Goal: Navigation & Orientation: Find specific page/section

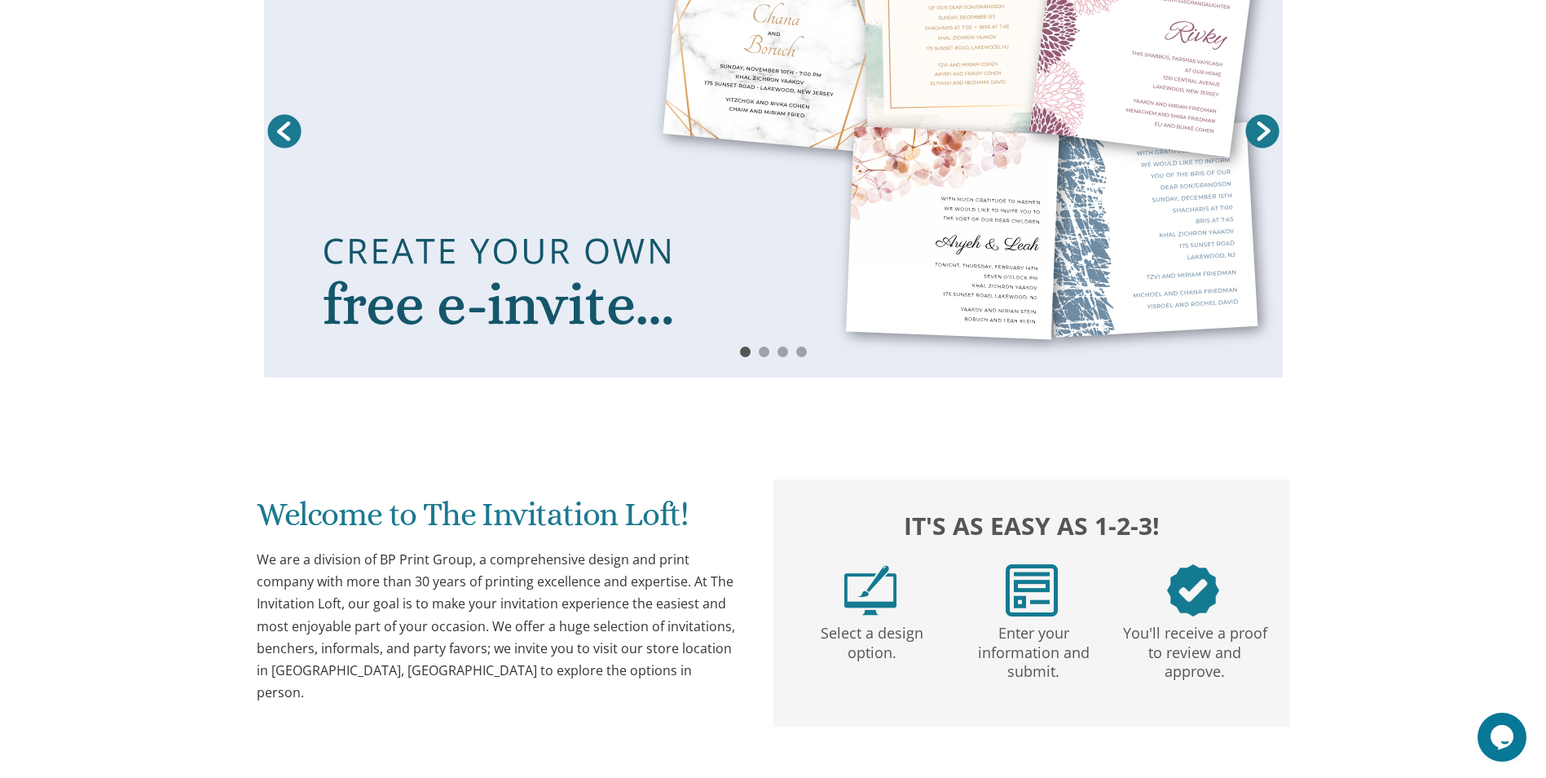
scroll to position [326, 0]
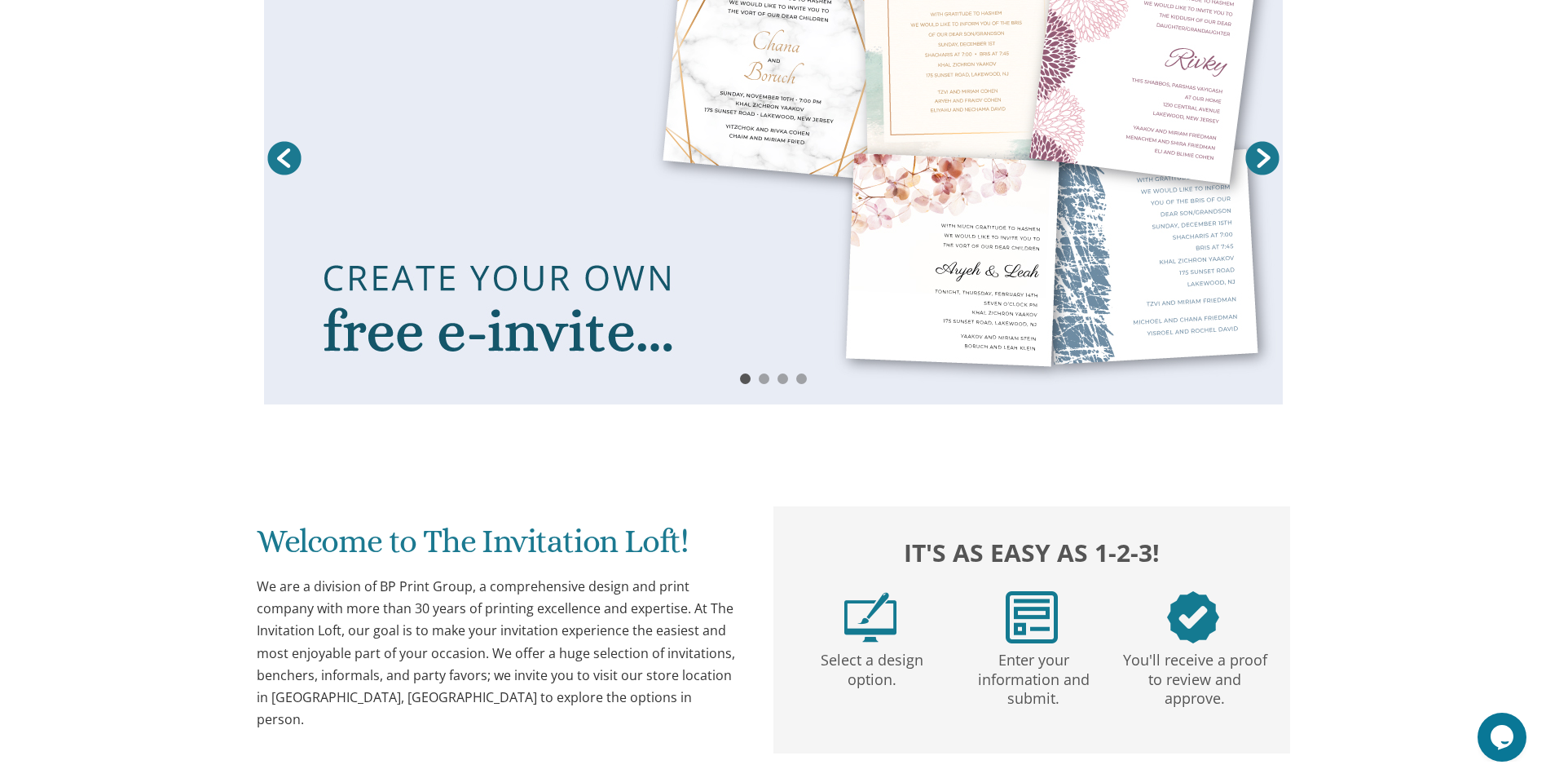
click at [1264, 153] on link "Next" at bounding box center [1262, 158] width 41 height 41
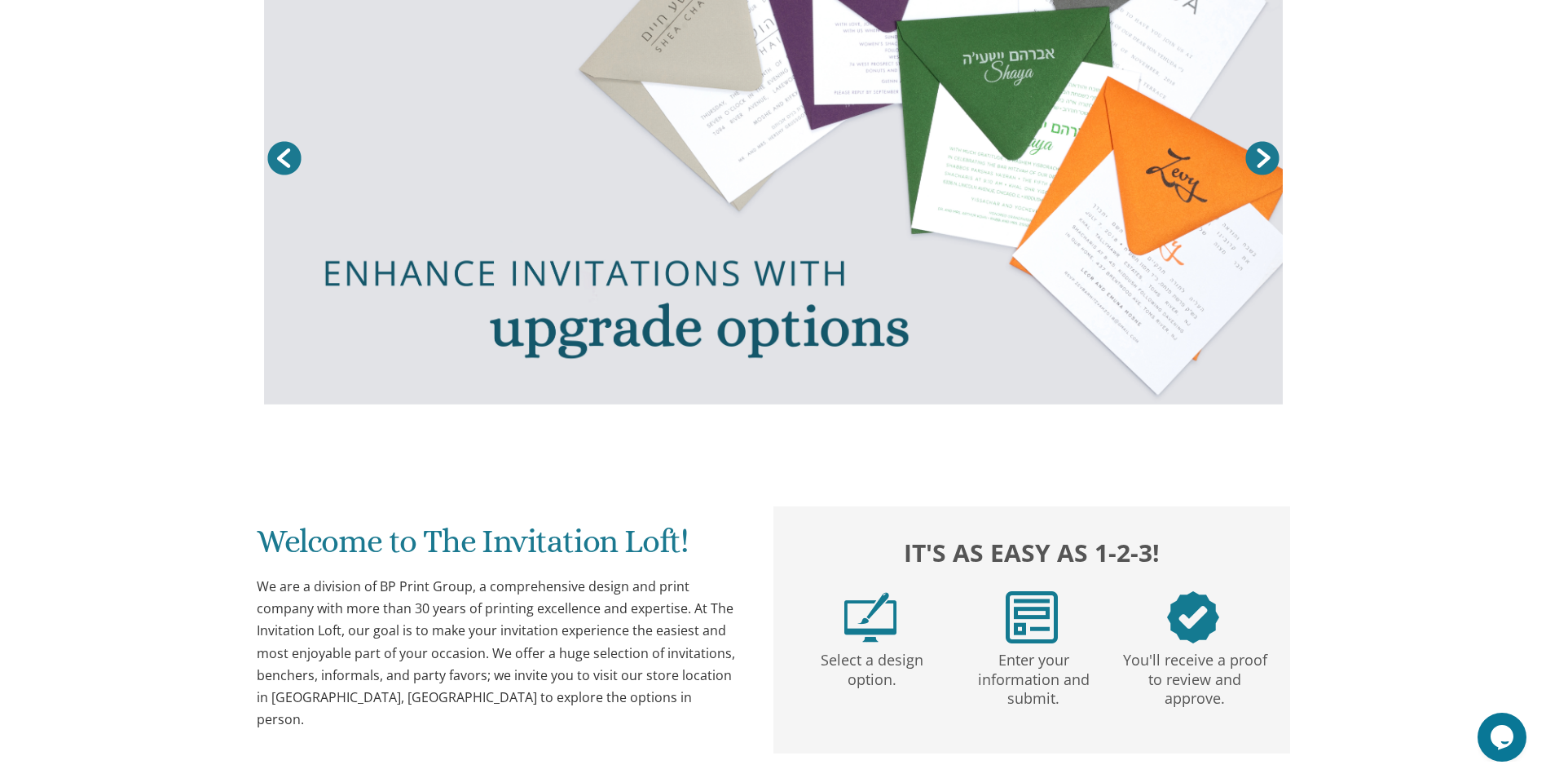
click at [1264, 150] on link "Next" at bounding box center [1262, 158] width 41 height 41
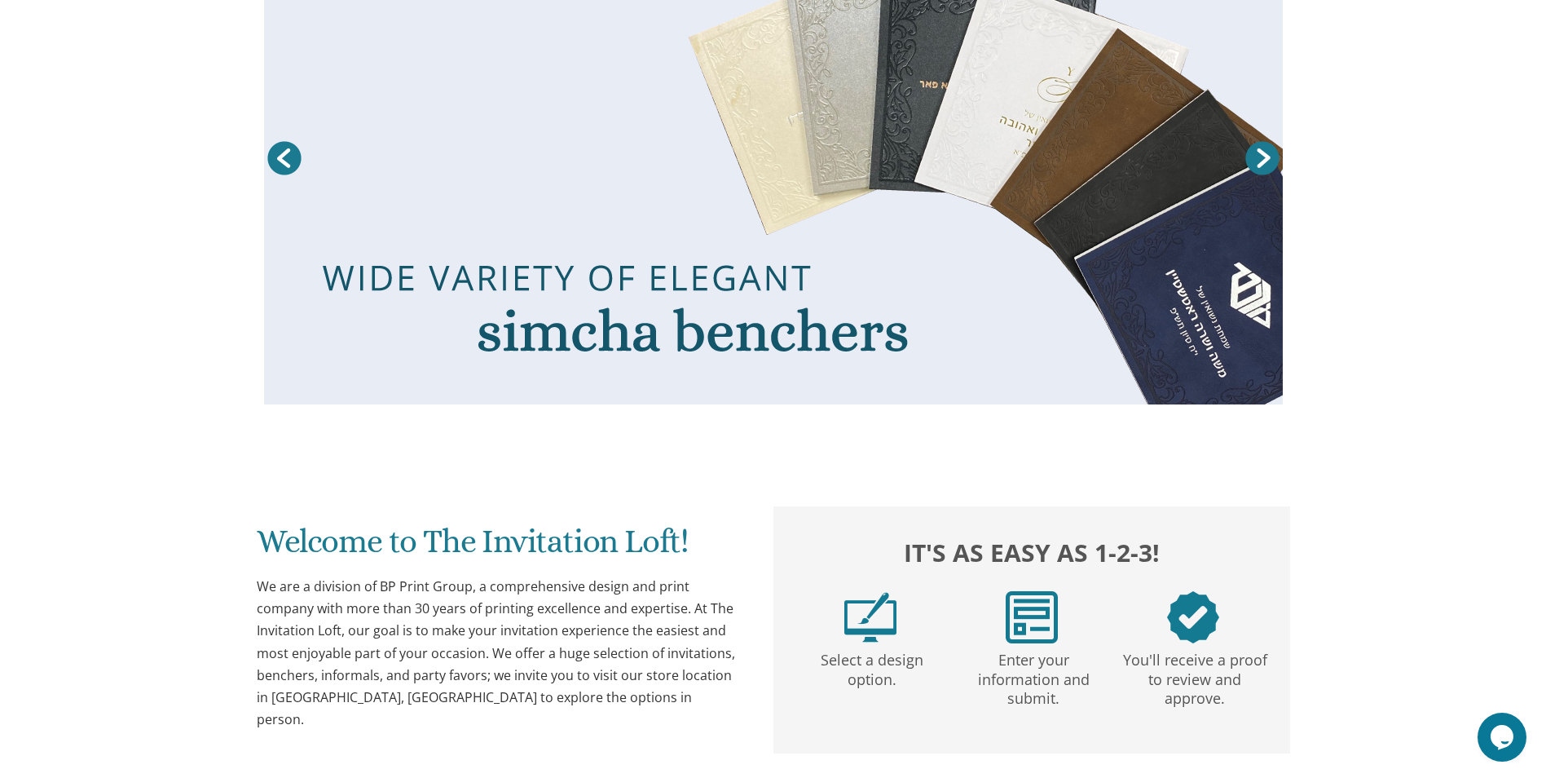
click at [1264, 150] on link "Next" at bounding box center [1262, 158] width 41 height 41
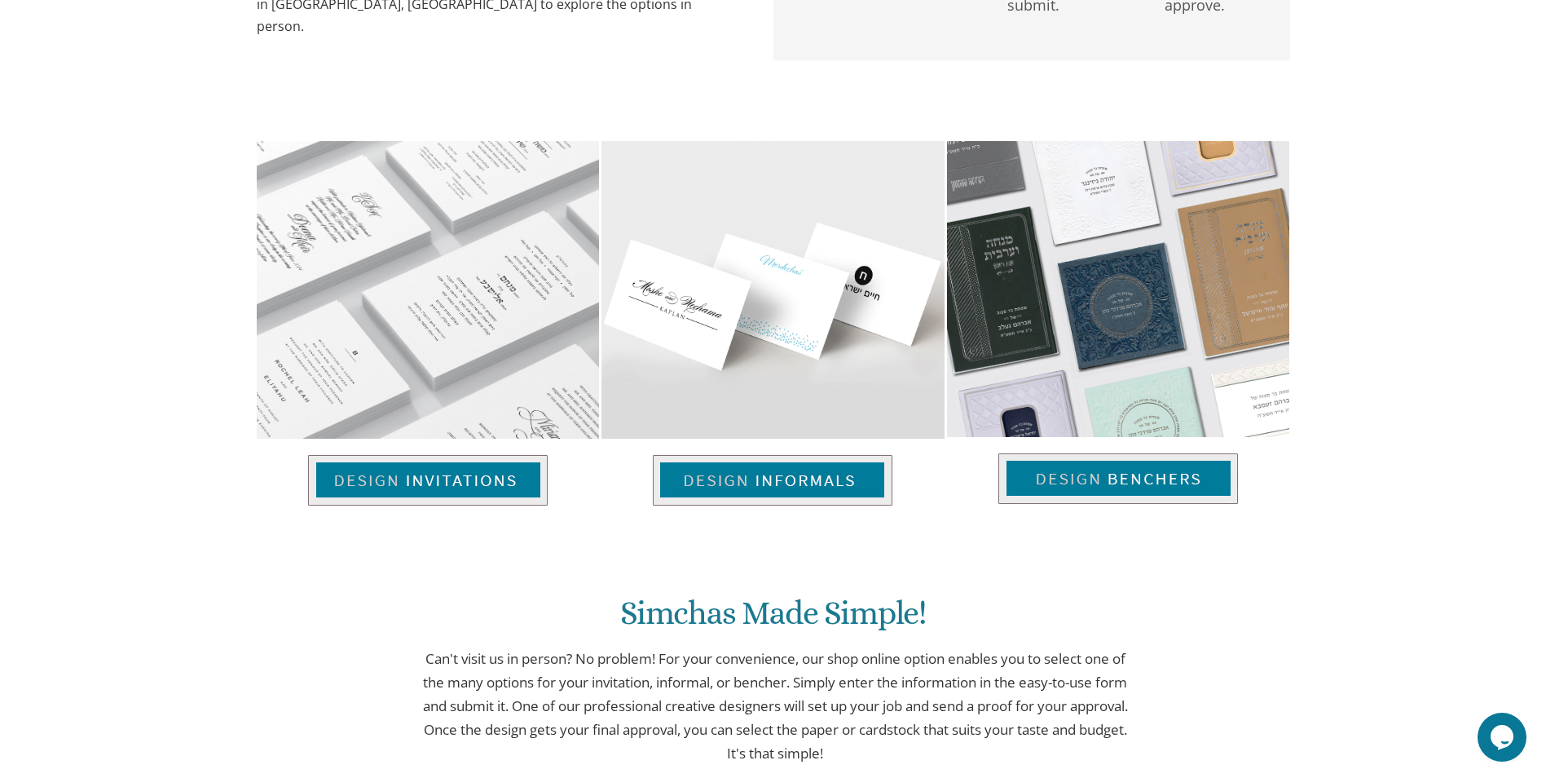
scroll to position [1060, 0]
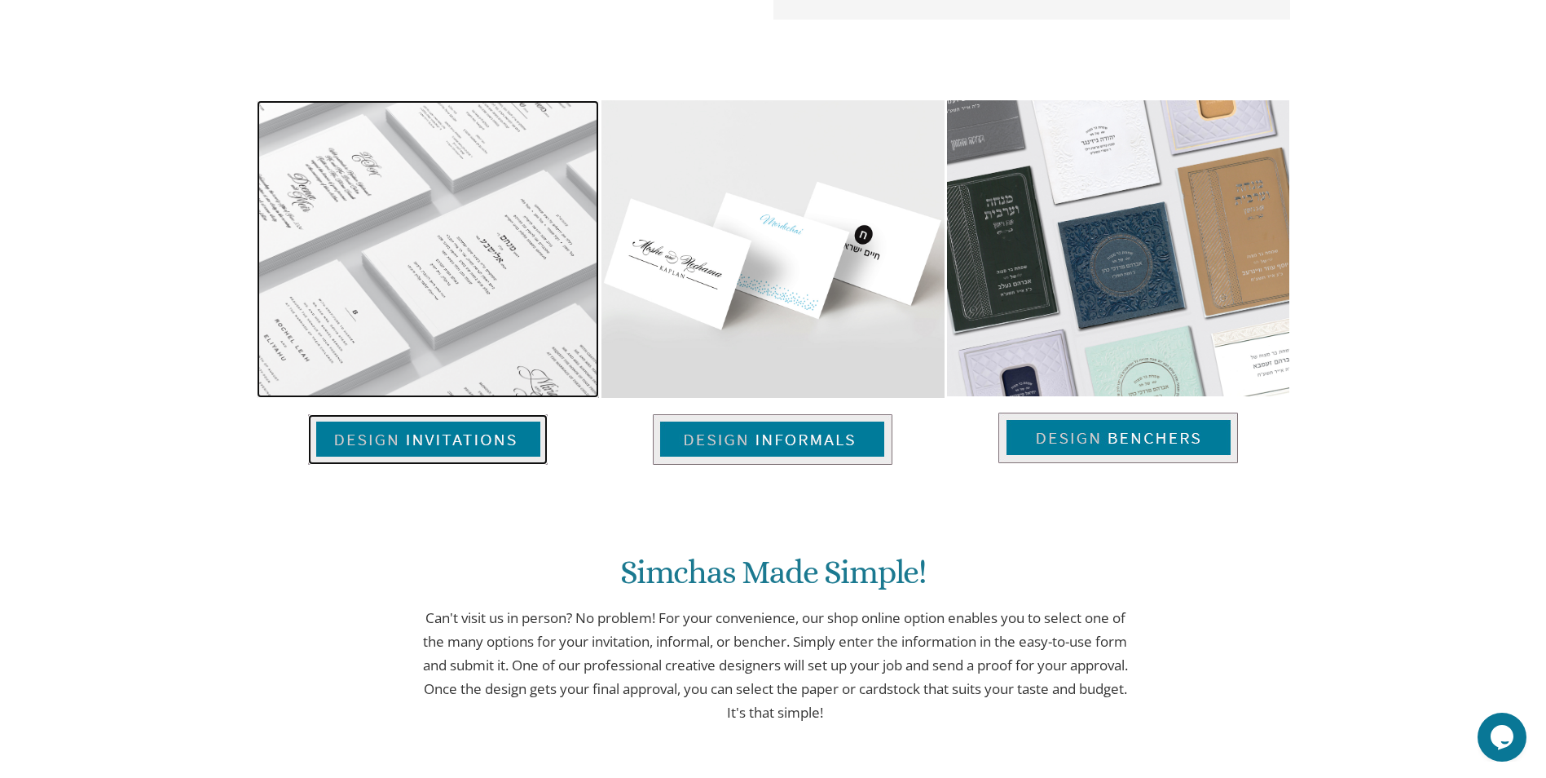
click at [433, 427] on img at bounding box center [428, 439] width 240 height 51
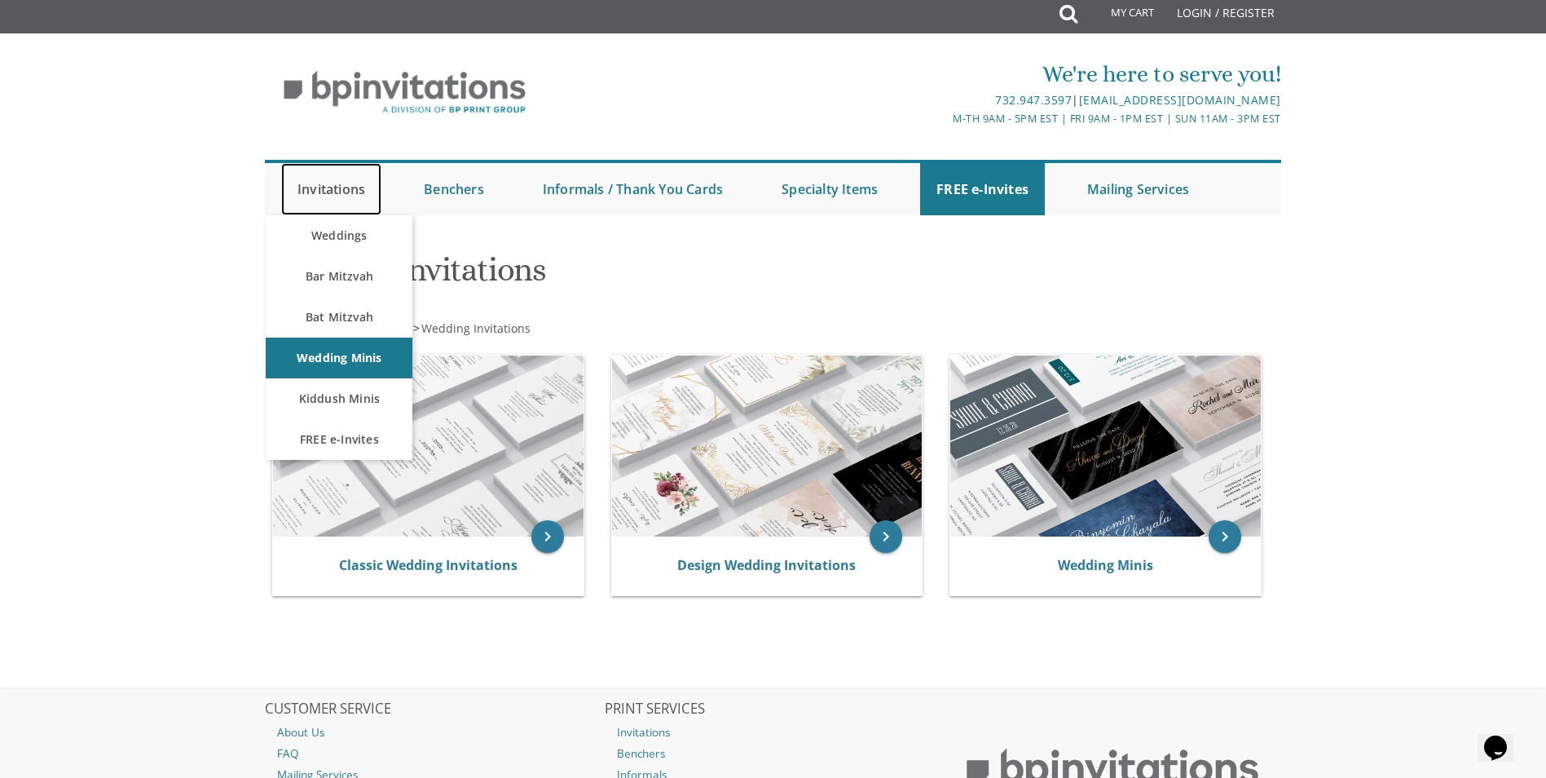
click at [310, 190] on link "Invitations" at bounding box center [331, 189] width 100 height 52
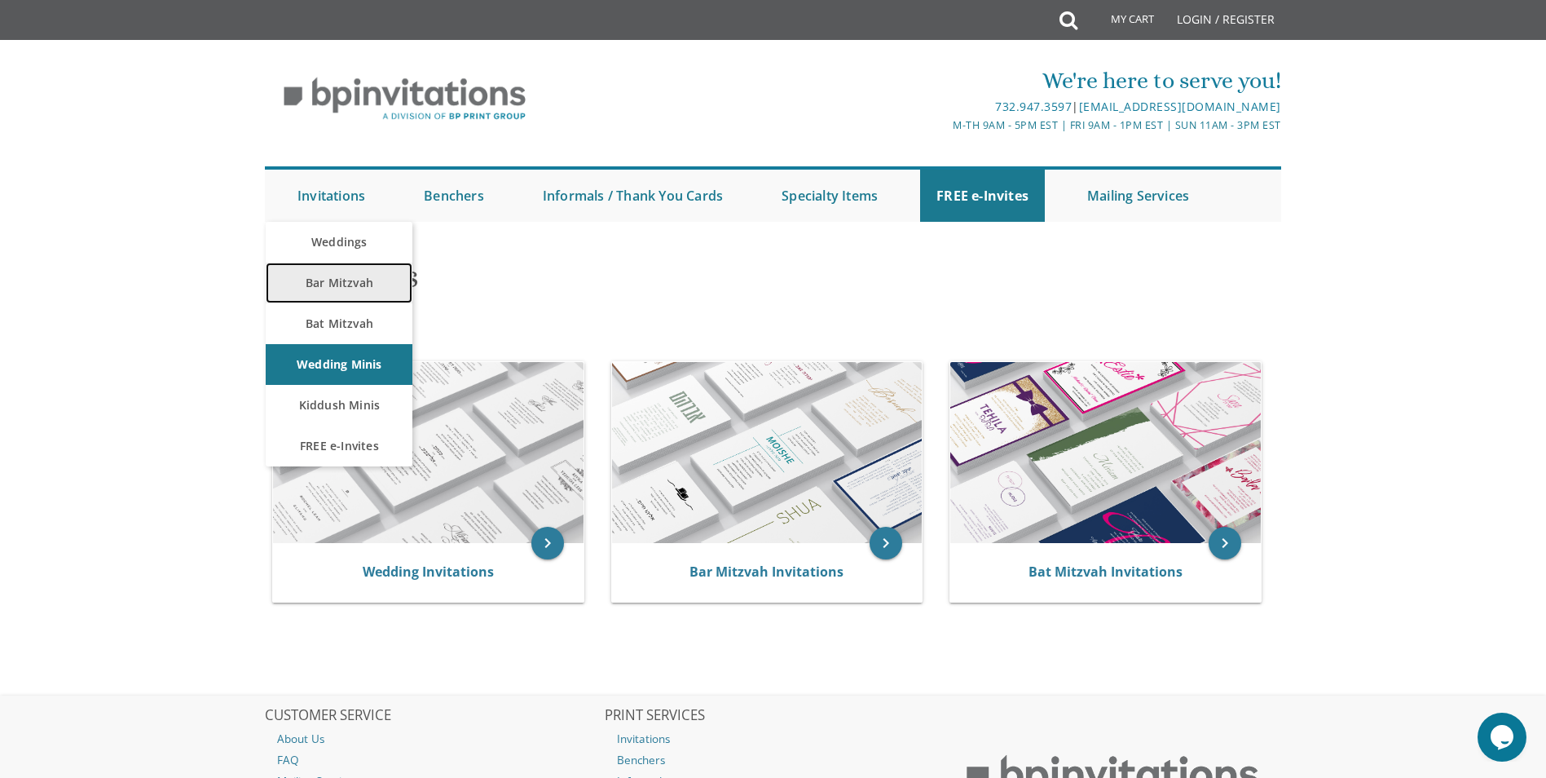
click at [324, 280] on link "Bar Mitzvah" at bounding box center [339, 282] width 147 height 41
click at [313, 280] on link "Bar Mitzvah" at bounding box center [339, 282] width 147 height 41
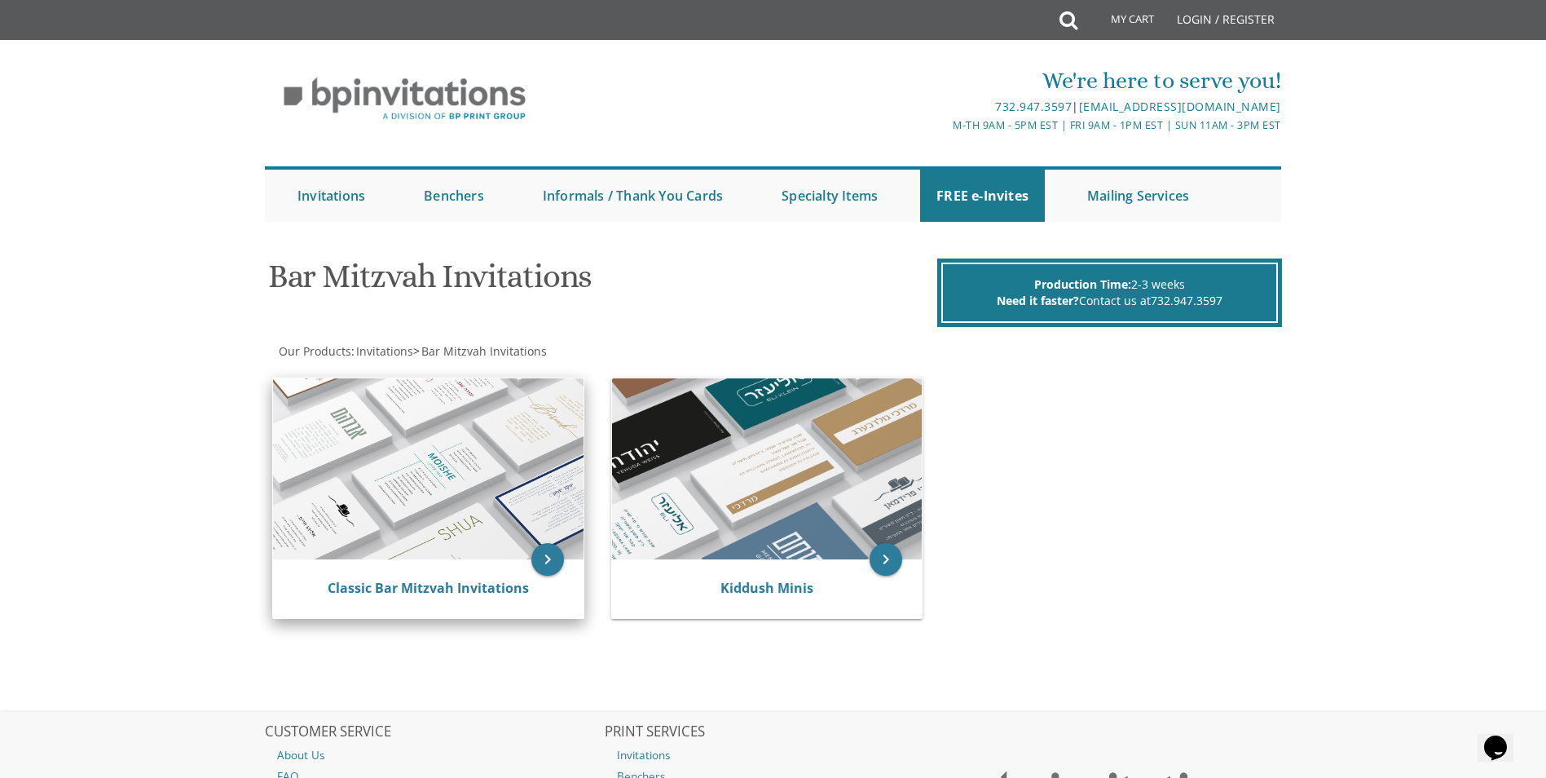
click at [415, 503] on img at bounding box center [428, 468] width 311 height 181
click at [430, 591] on link "Classic Bar Mitzvah Invitations" at bounding box center [428, 588] width 201 height 18
click at [430, 589] on link "Classic Bar Mitzvah Invitations" at bounding box center [428, 588] width 201 height 18
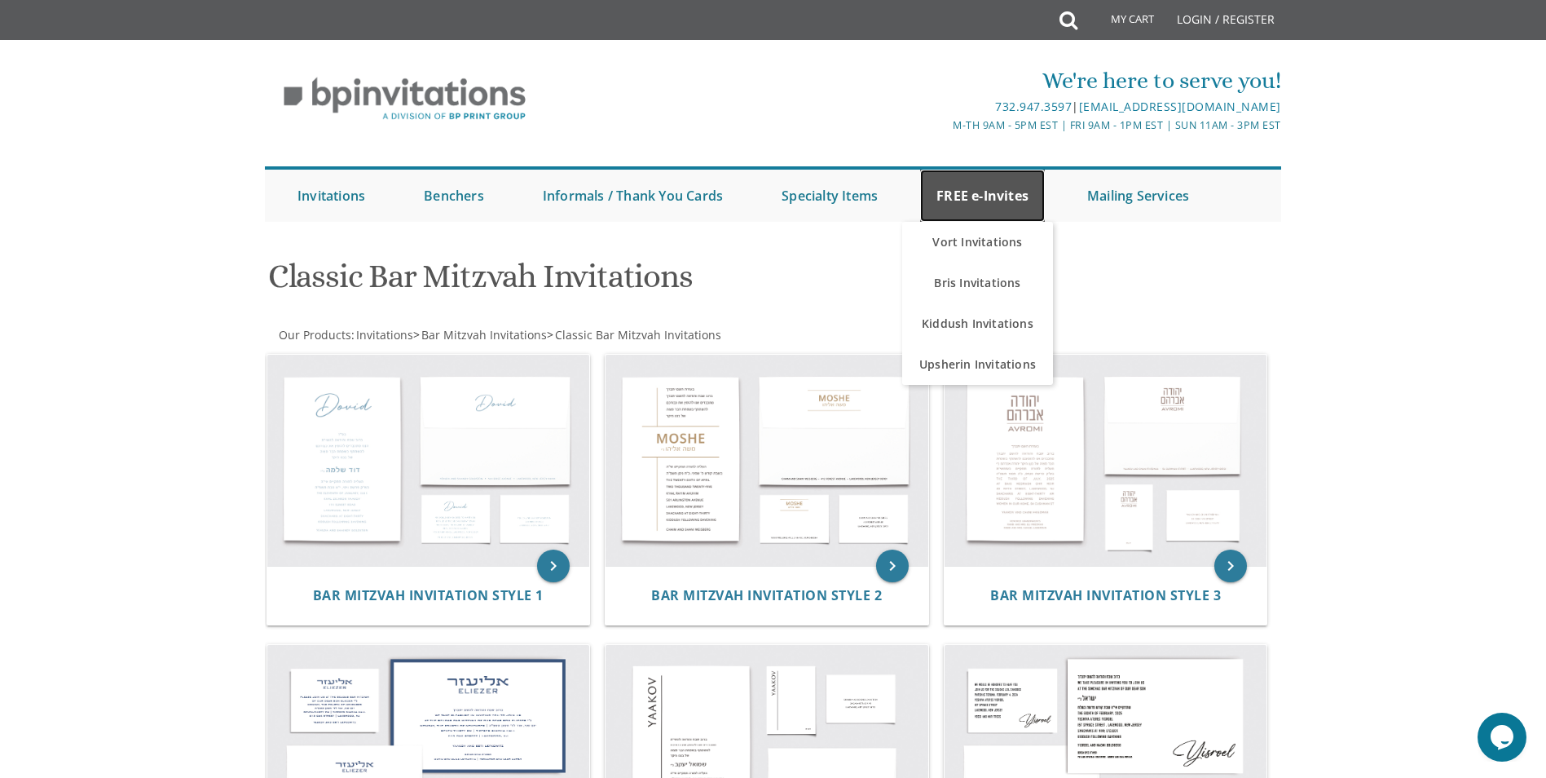
click at [981, 203] on link "FREE e-Invites" at bounding box center [982, 196] width 125 height 52
